Goal: Information Seeking & Learning: Learn about a topic

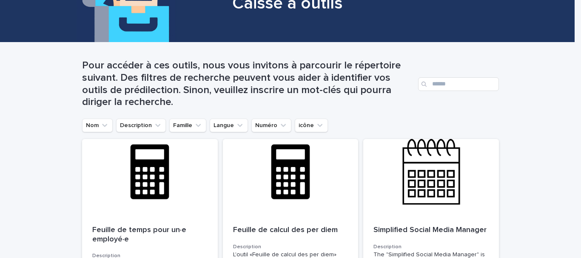
scroll to position [70, 0]
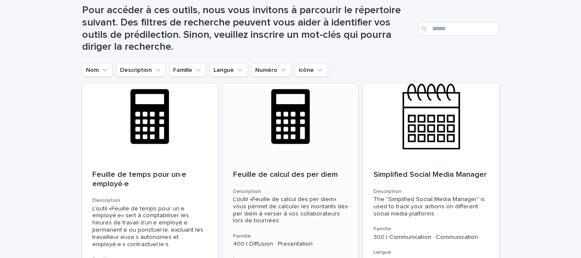
scroll to position [84, 0]
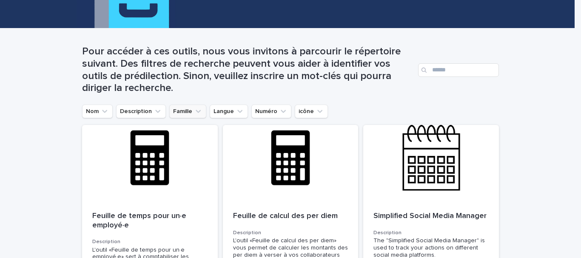
click at [195, 112] on icon "Famille" at bounding box center [197, 111] width 5 height 3
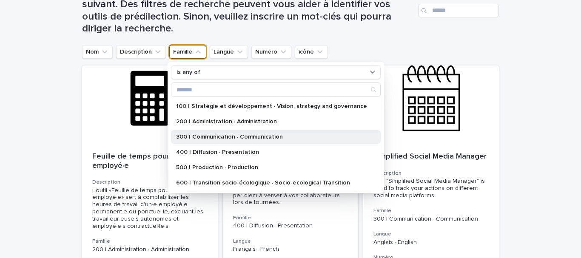
scroll to position [144, 0]
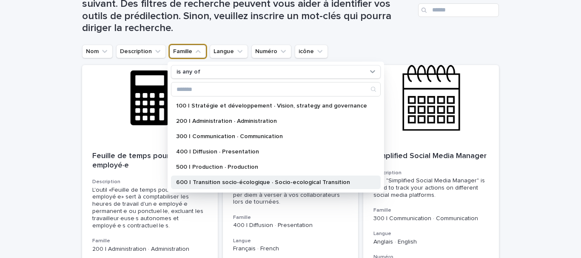
click at [223, 178] on div "600 | Transition socio-écologique · Socio-ecological Transition" at bounding box center [276, 183] width 210 height 14
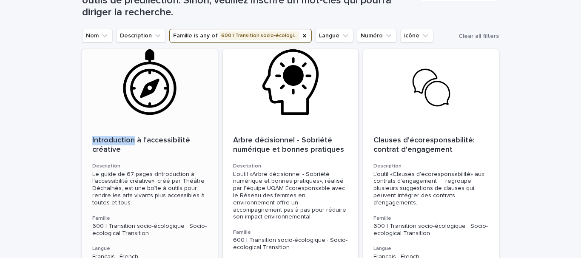
scroll to position [161, 0]
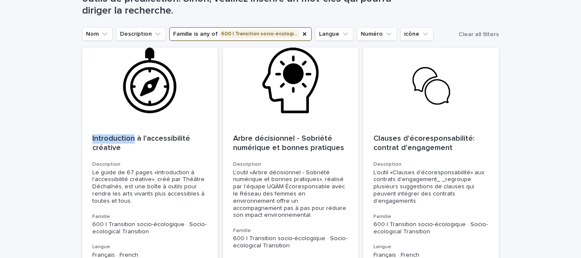
click at [208, 142] on div "Introduction à l'accessibilité créative Description Le guide de 67 pages «Intro…" at bounding box center [150, 208] width 136 height 168
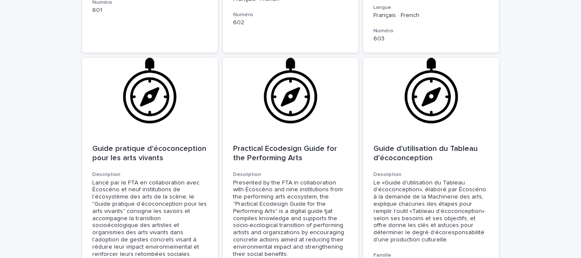
scroll to position [1215, 0]
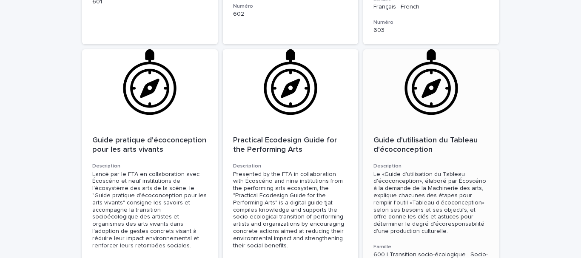
click at [425, 136] on p "Guide d'utilisation du Tableau d'écoconception" at bounding box center [430, 145] width 115 height 18
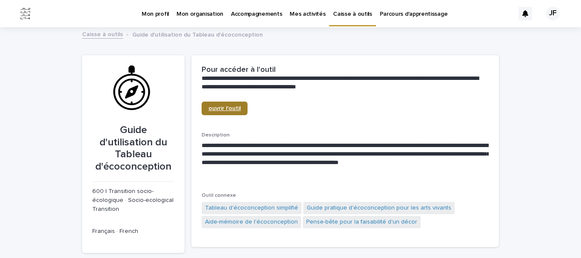
click at [228, 108] on span "ouvrir l'outil" at bounding box center [224, 108] width 32 height 6
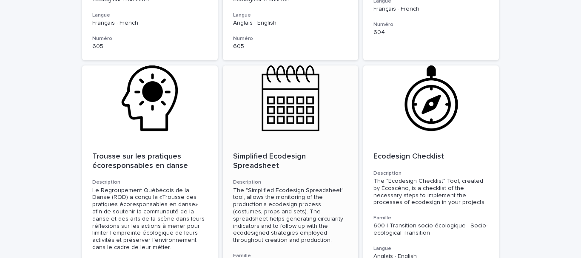
scroll to position [1493, 0]
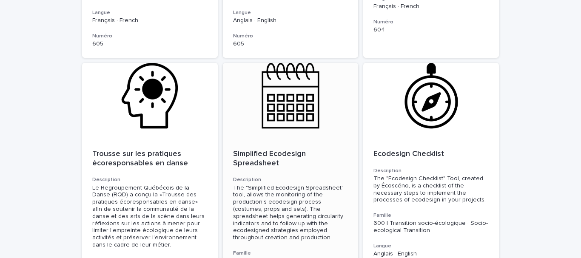
click at [259, 148] on div "Simplified Ecodesign Spreadsheet" at bounding box center [290, 158] width 115 height 20
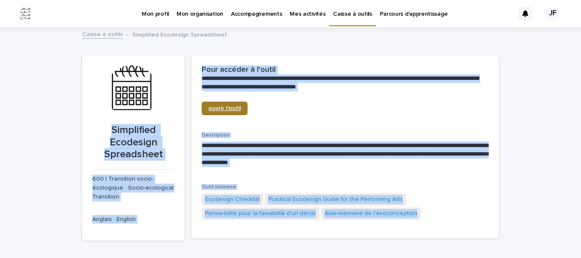
click at [230, 104] on link "ouvrir l'outil" at bounding box center [224, 109] width 46 height 14
click at [305, 98] on div "**********" at bounding box center [344, 78] width 307 height 46
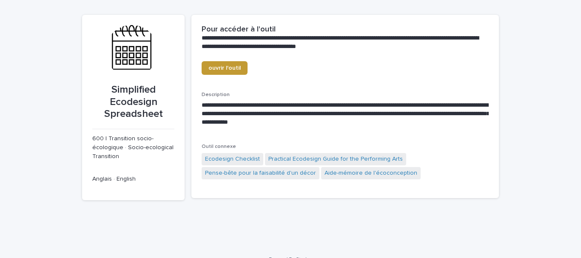
scroll to position [42, 0]
